Goal: Task Accomplishment & Management: Use online tool/utility

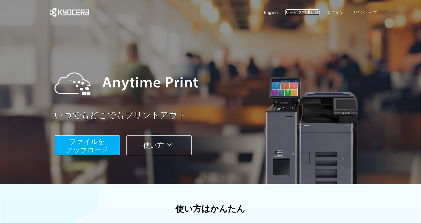
click at [296, 13] on link "サービス提供店舗" at bounding box center [302, 12] width 34 height 6
click at [105, 139] on button "ファイルを ​​アップロード" at bounding box center [87, 146] width 65 height 20
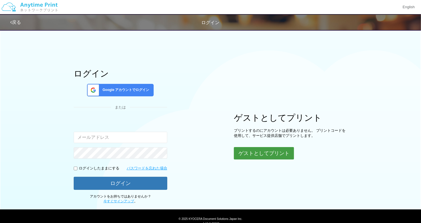
click at [265, 153] on button "ゲストとしてプリント" at bounding box center [264, 153] width 60 height 12
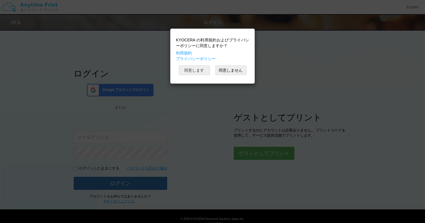
click at [199, 70] on button "同意します" at bounding box center [194, 70] width 31 height 10
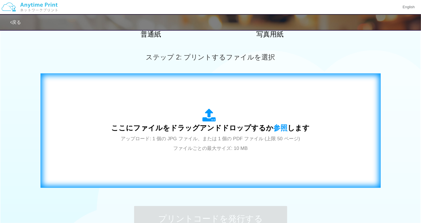
scroll to position [170, 0]
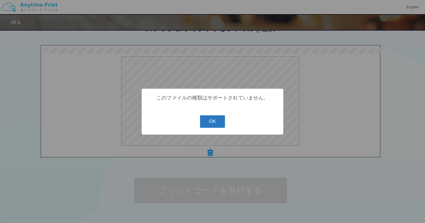
click at [220, 121] on button "OK" at bounding box center [212, 121] width 25 height 12
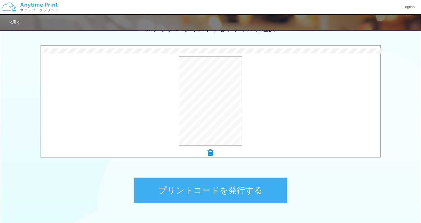
click at [246, 186] on button "プリントコードを発行する" at bounding box center [210, 191] width 153 height 26
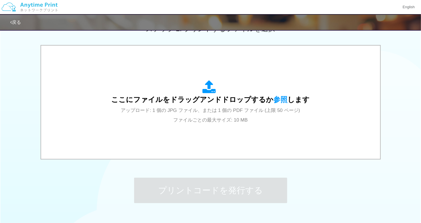
scroll to position [0, 0]
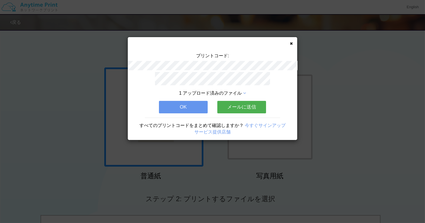
click at [219, 91] on span "1 アップロード済みのファイル" at bounding box center [210, 93] width 63 height 5
click at [244, 91] on icon at bounding box center [244, 93] width 3 height 5
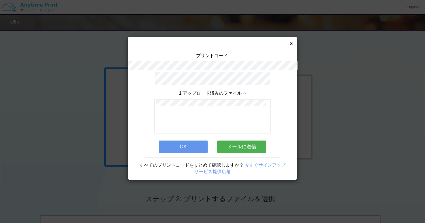
click at [196, 146] on button "OK" at bounding box center [183, 147] width 49 height 12
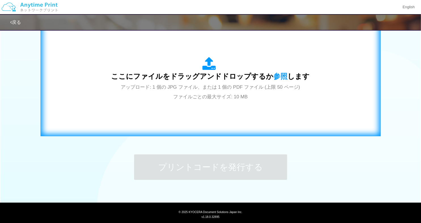
scroll to position [208, 0]
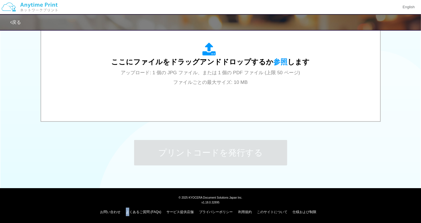
drag, startPoint x: 296, startPoint y: 87, endPoint x: 127, endPoint y: 221, distance: 216.3
click at [127, 221] on div "© [DATE] KYOCERA Document Solutions Japan Inc. v1.18.0.32895 お問い合わせ よくあるご質問 (FA…" at bounding box center [210, 205] width 421 height 35
click at [95, 143] on div "ステップ 1: 用紙の種類を選択 普通紙 写真用紙 普通紙 写真用紙 previous next slide 1 of 2 comma.current.act…" at bounding box center [210, 1] width 421 height 364
